Goal: Transaction & Acquisition: Purchase product/service

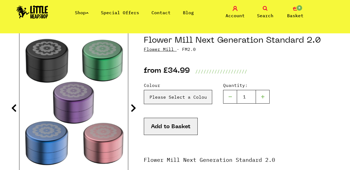
scroll to position [65, 0]
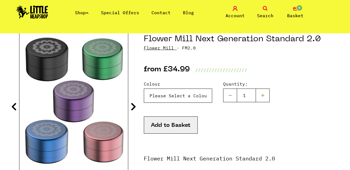
click at [200, 93] on select "Please Select a Colour Purple - £34.99 Blue - £34.99 Black - £34.99 Green - £34…" at bounding box center [178, 96] width 68 height 14
select select "1869"
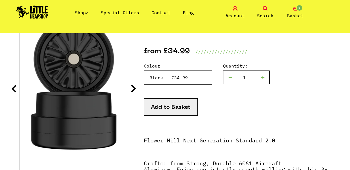
scroll to position [73, 0]
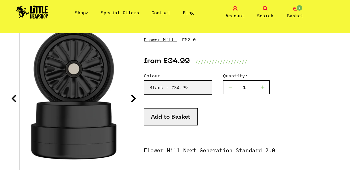
click at [163, 114] on button "Add to Basket" at bounding box center [171, 116] width 54 height 17
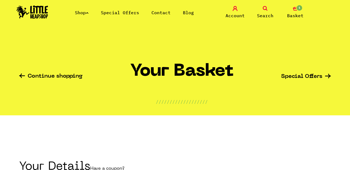
click at [295, 16] on span "Basket" at bounding box center [295, 15] width 16 height 7
click at [297, 13] on span "Basket" at bounding box center [295, 15] width 16 height 7
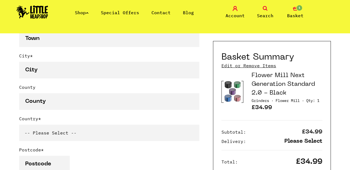
scroll to position [359, 0]
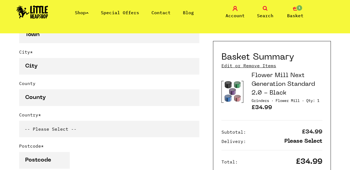
click at [157, 132] on select "-- Please Select -- [GEOGRAPHIC_DATA] [GEOGRAPHIC_DATA] [GEOGRAPHIC_DATA] [GEOG…" at bounding box center [109, 129] width 180 height 16
select select "826"
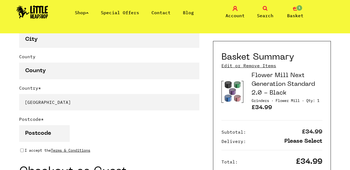
scroll to position [386, 0]
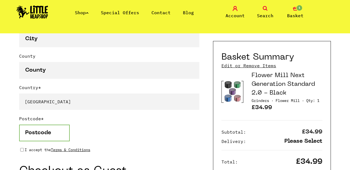
click at [63, 129] on input "Postcode *" at bounding box center [44, 133] width 51 height 17
click at [46, 133] on input "Postcode *" at bounding box center [44, 133] width 51 height 17
type input "CO9 3NG"
type input "Lewis"
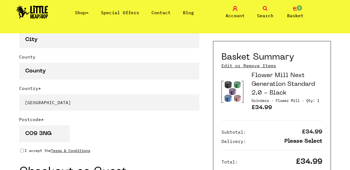
type input "Hickford"
type input "07840213988"
type input "29 Spurgeon Close"
type input "Sible Hedingham"
type input "Halstead"
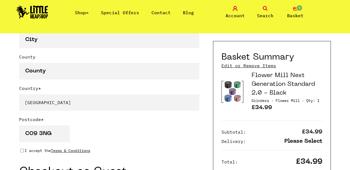
type input "Halstead"
type input "Please select..."
type input "Lewisjhickford@outlook.com"
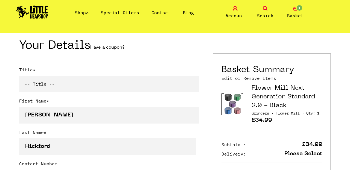
scroll to position [121, 0]
click at [110, 82] on select "-- Title -- Mr Mrs Ms Miss Dr Prof" at bounding box center [109, 84] width 180 height 16
select select "mr"
click at [232, 133] on div "Flower Mill Next Generation Standard 2.0 - Black Grinders · Flower Mill · Qty: …" at bounding box center [271, 108] width 101 height 49
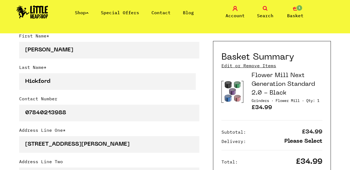
scroll to position [186, 0]
click at [303, 144] on p "Please Select" at bounding box center [303, 142] width 38 height 6
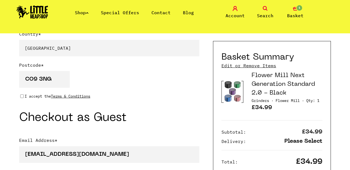
scroll to position [440, 0]
click at [21, 96] on input "I accept the Terms & Conditions" at bounding box center [22, 96] width 4 height 4
checkbox input "true"
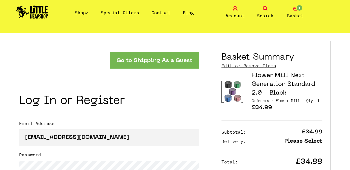
scroll to position [567, 0]
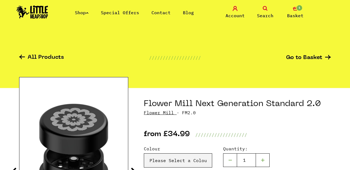
scroll to position [2, 0]
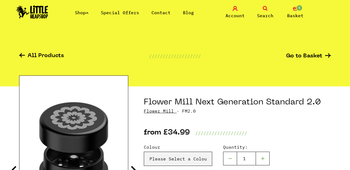
click at [36, 12] on img at bounding box center [32, 11] width 32 height 13
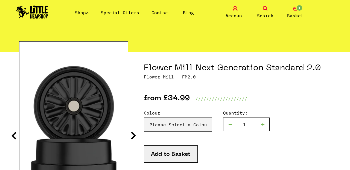
scroll to position [42, 0]
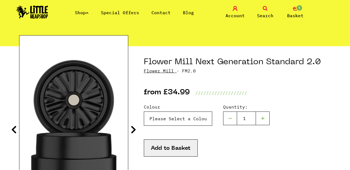
click at [199, 122] on select "Please Select a Colour Purple - £34.99 Blue - £34.99 Black - £34.99 Green - £34…" at bounding box center [178, 119] width 68 height 14
select select "1869"
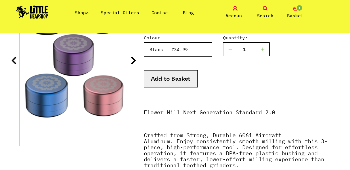
scroll to position [111, 0]
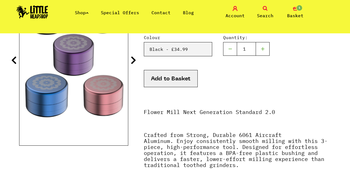
click at [181, 77] on button "Add to Basket" at bounding box center [171, 78] width 54 height 17
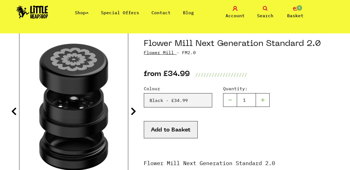
scroll to position [59, 0]
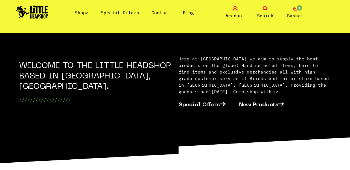
scroll to position [173, 0]
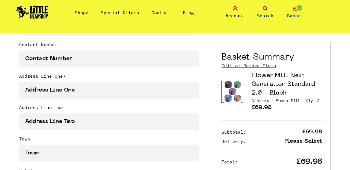
scroll to position [241, 0]
click at [248, 66] on link "Edit or Remove Items" at bounding box center [248, 66] width 55 height 6
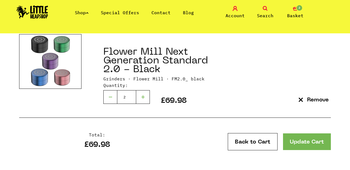
scroll to position [108, 0]
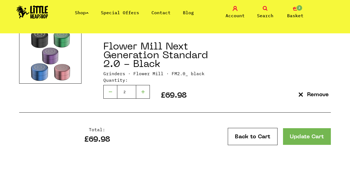
click at [111, 95] on div at bounding box center [110, 92] width 14 height 14
type input "1"
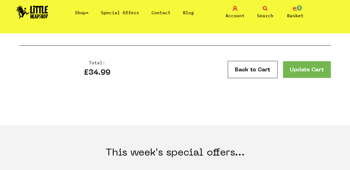
scroll to position [177, 0]
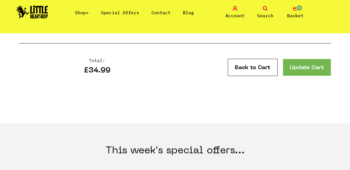
click at [298, 67] on link "Update Cart" at bounding box center [307, 67] width 48 height 17
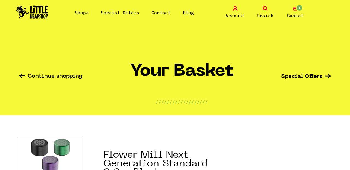
scroll to position [108, 0]
